Goal: Use online tool/utility: Use online tool/utility

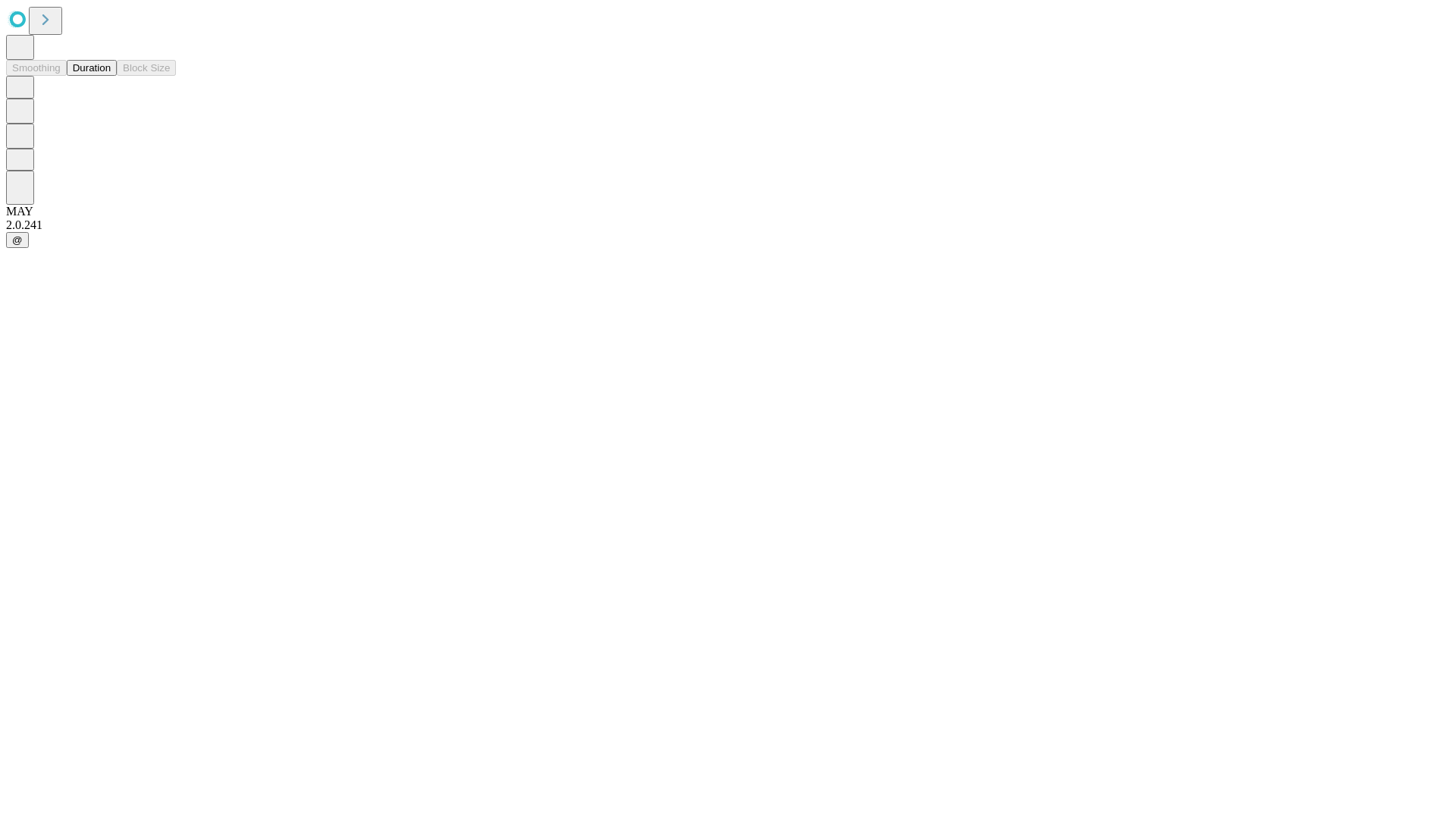
click at [111, 76] on button "Duration" at bounding box center [92, 67] width 50 height 16
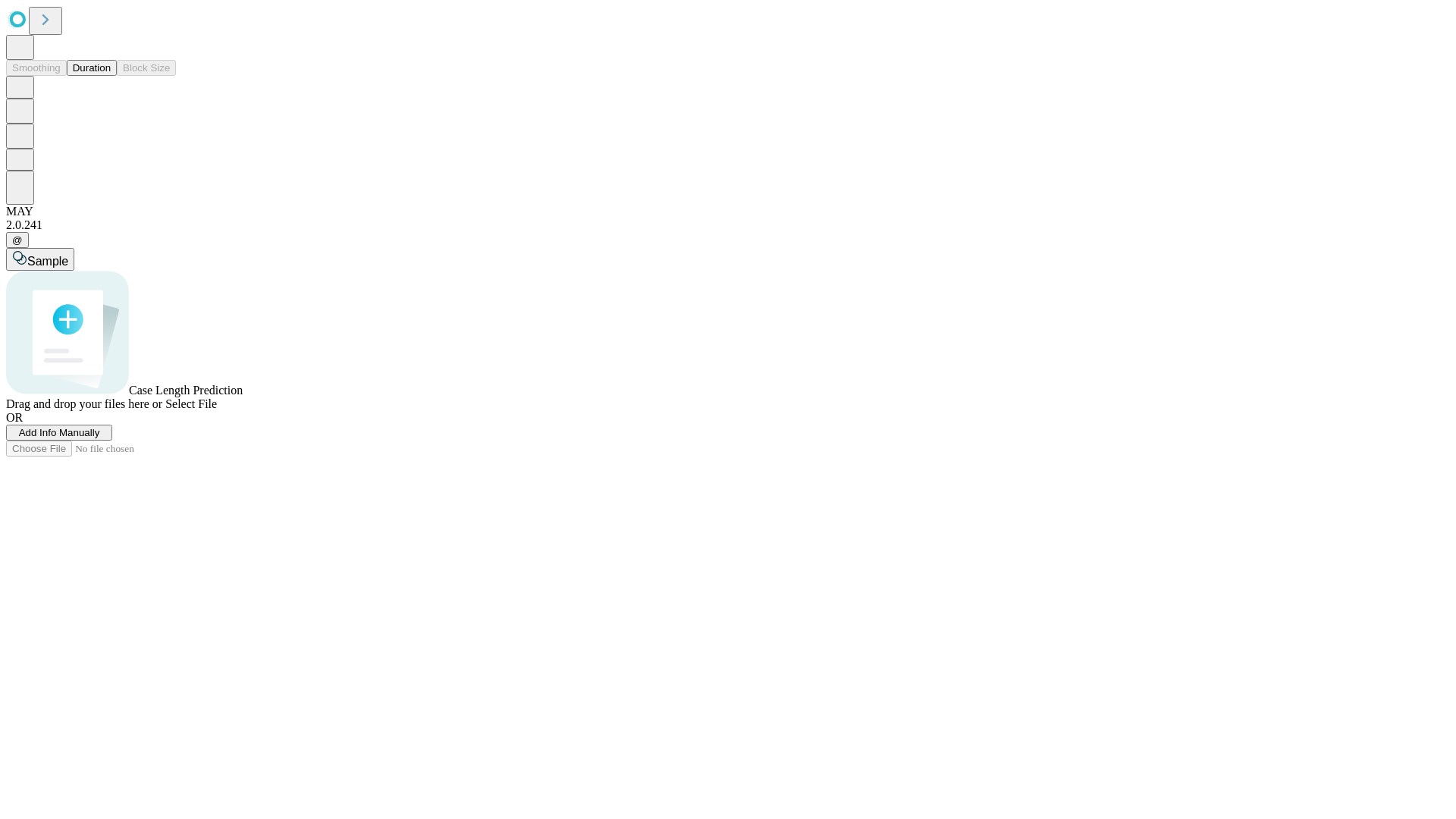
click at [217, 410] on span "Select File" at bounding box center [191, 404] width 51 height 13
